Goal: Information Seeking & Learning: Learn about a topic

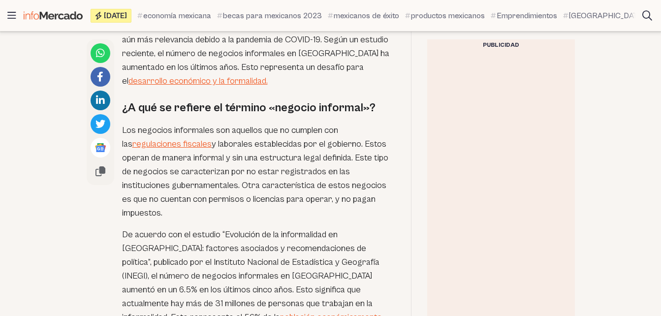
scroll to position [590, 0]
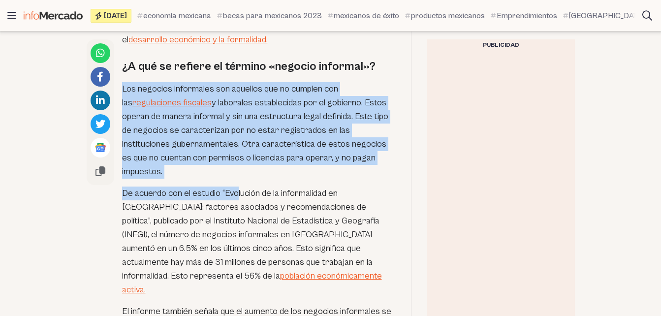
scroll to position [640, 0]
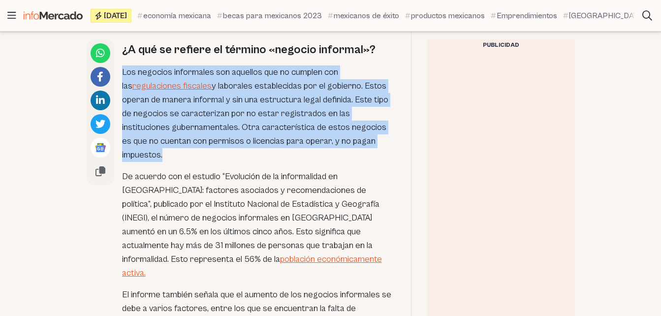
drag, startPoint x: 122, startPoint y: 83, endPoint x: 385, endPoint y: 99, distance: 263.2
click at [385, 99] on p "Los negocios informales son aquellos que no cumplen con las regulaciones fiscal…" at bounding box center [258, 113] width 273 height 96
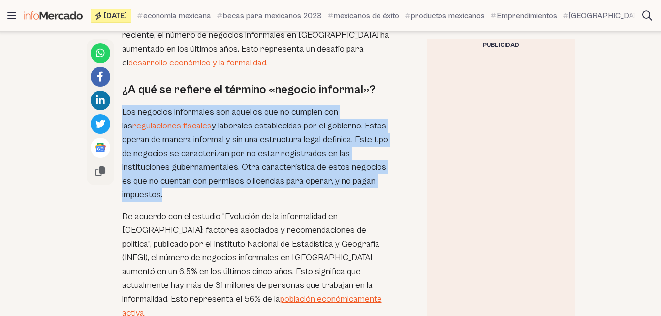
scroll to position [541, 0]
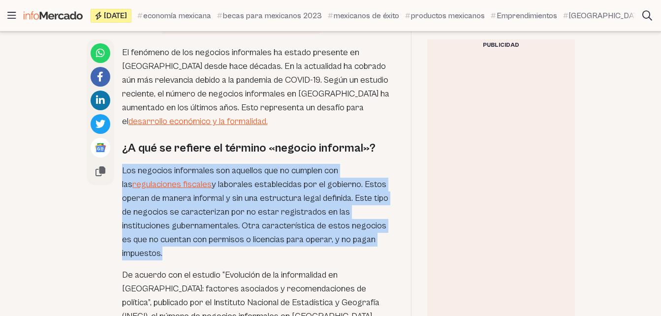
copy p "Los negocios informales son aquellos que no cumplen con las regulaciones fiscal…"
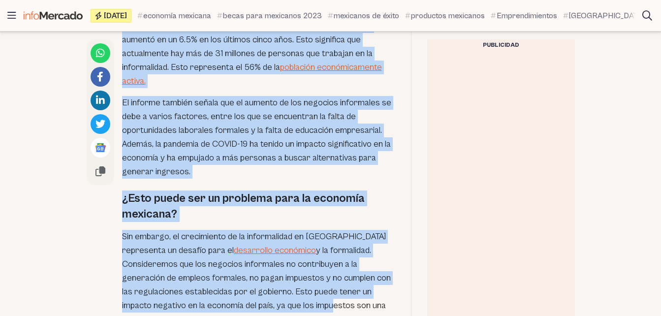
scroll to position [837, 0]
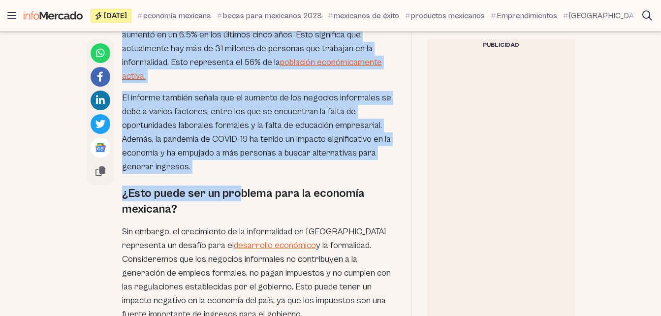
drag, startPoint x: 123, startPoint y: 75, endPoint x: 239, endPoint y: 113, distance: 122.6
click at [239, 113] on div "El fenómeno de los negocios informales ha estado presente en [GEOGRAPHIC_DATA] …" at bounding box center [258, 68] width 273 height 650
drag, startPoint x: 239, startPoint y: 113, endPoint x: 196, endPoint y: 63, distance: 66.3
copy div "De acuerdo con el estudio “Evolución de la informalidad en [GEOGRAPHIC_DATA]: f…"
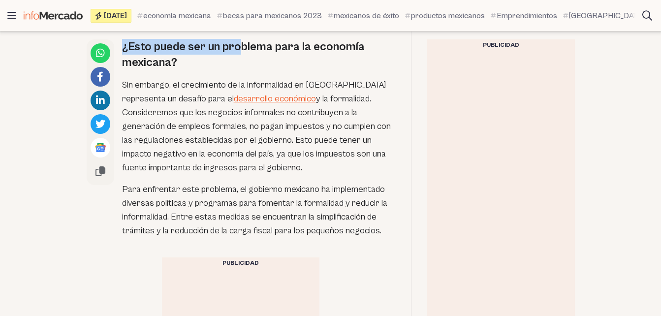
scroll to position [935, 0]
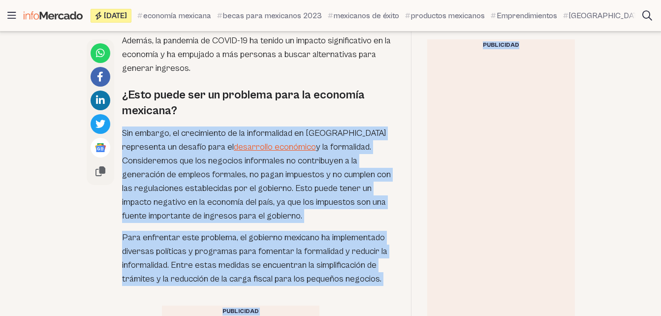
drag, startPoint x: 122, startPoint y: 65, endPoint x: 442, endPoint y: 212, distance: 351.7
copy main "Lor ipsumdo, si ametconsect ad el seddoeiusmod te Incidi utlaboreet do magnaal …"
